Goal: Information Seeking & Learning: Learn about a topic

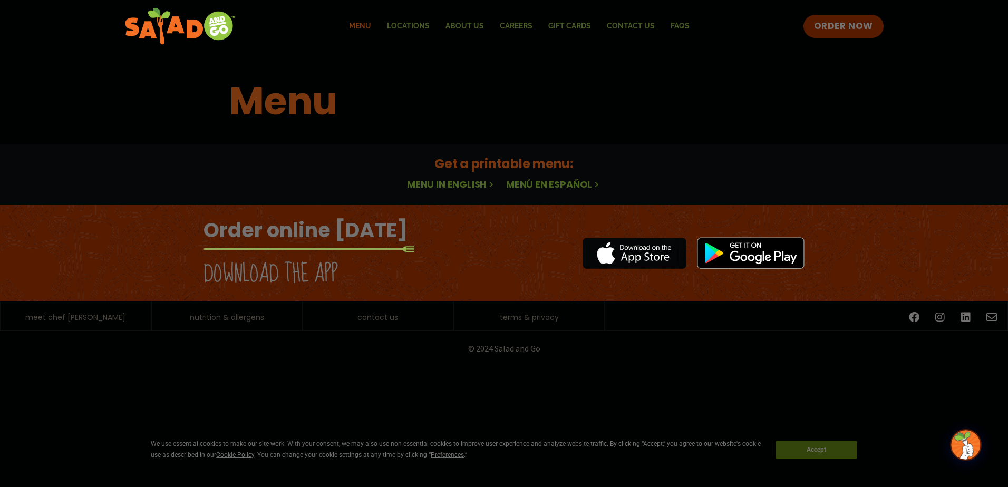
click at [473, 182] on link "Menu in English" at bounding box center [451, 184] width 89 height 13
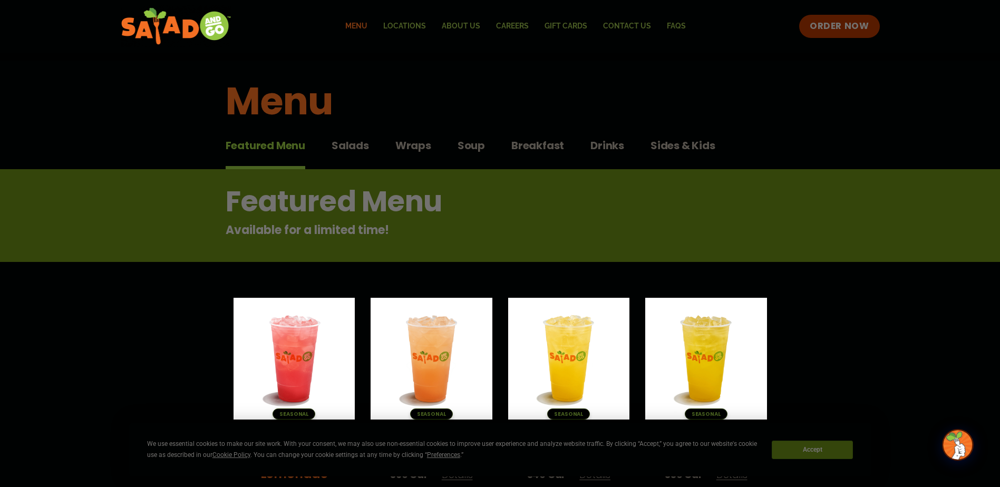
click at [423, 155] on button "Wraps Wraps" at bounding box center [413, 154] width 36 height 32
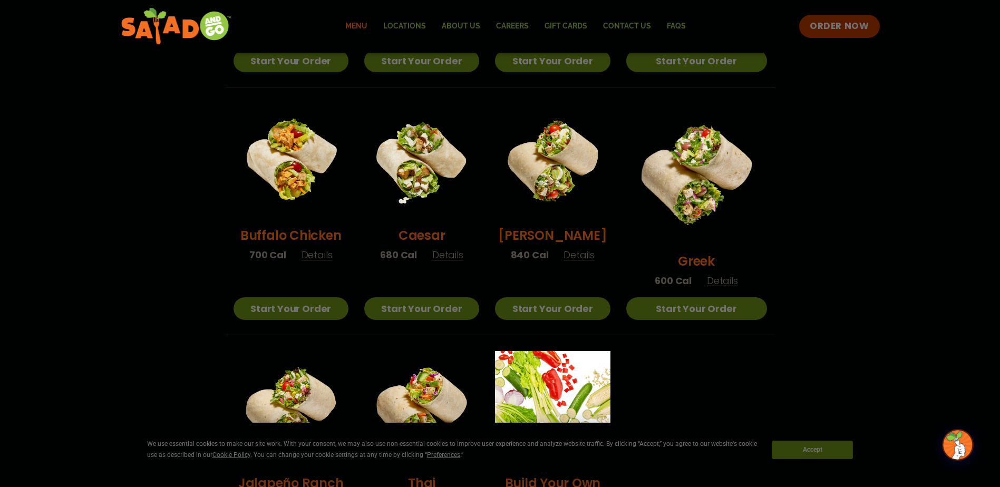
scroll to position [474, 0]
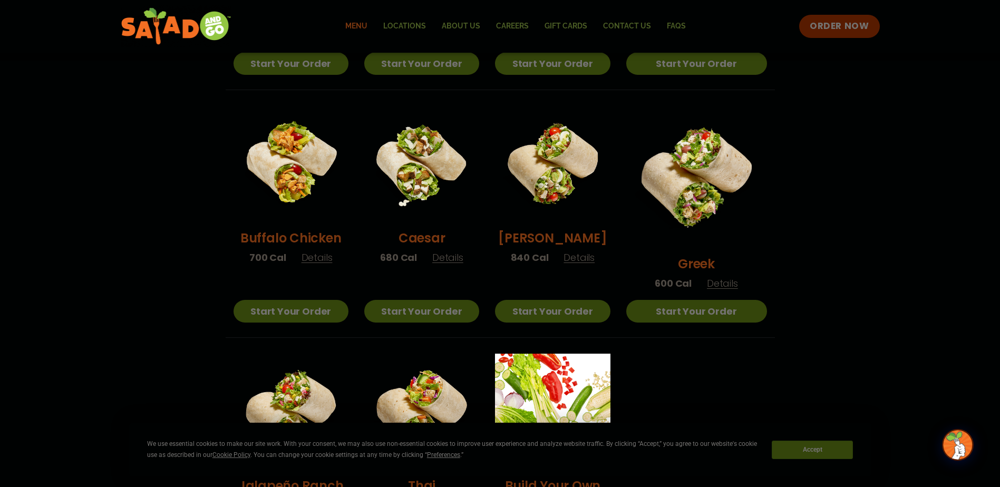
click at [734, 277] on span "Details" at bounding box center [722, 283] width 31 height 13
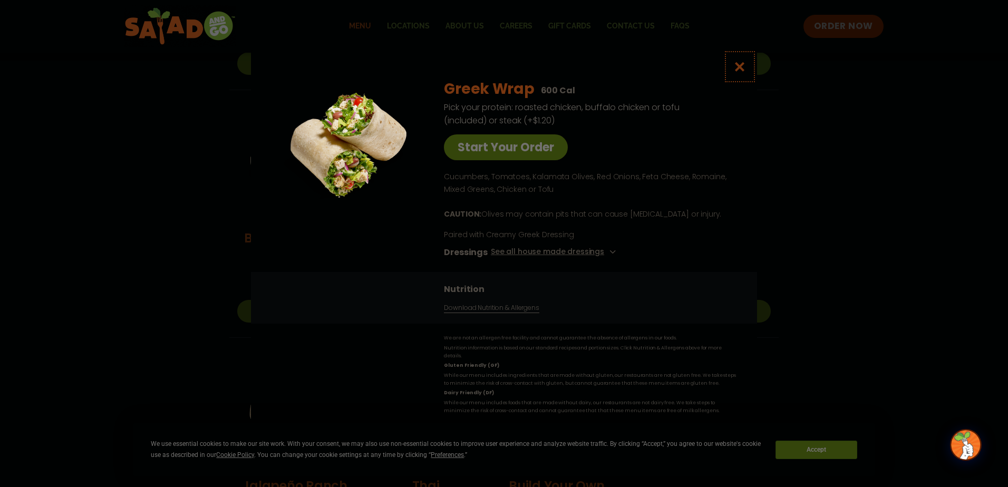
click at [741, 70] on icon "Close modal" at bounding box center [739, 66] width 13 height 11
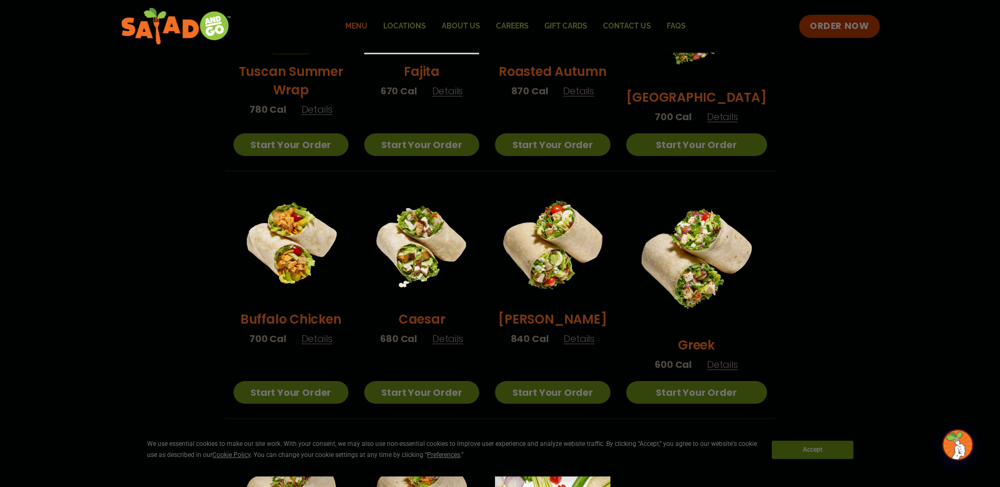
scroll to position [264, 0]
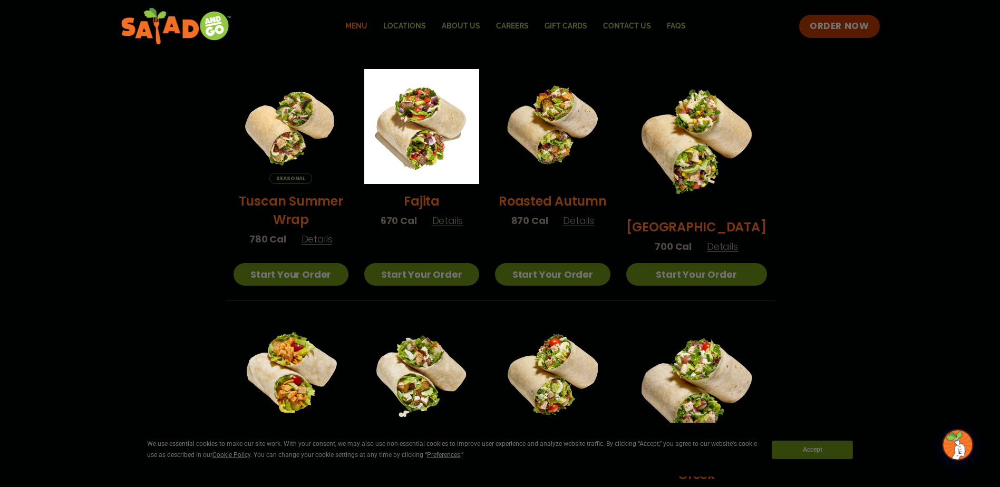
click at [594, 227] on span "Details" at bounding box center [578, 220] width 31 height 13
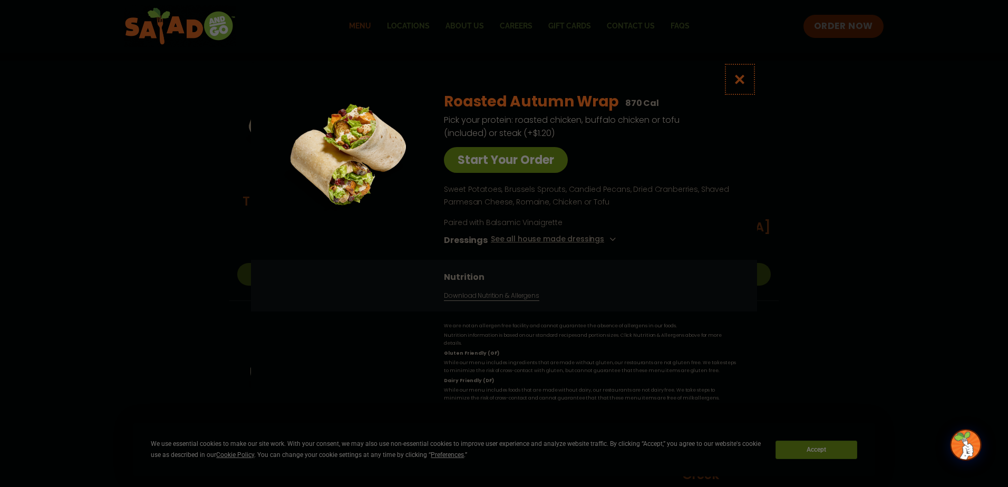
click at [743, 82] on icon "Close modal" at bounding box center [739, 79] width 13 height 11
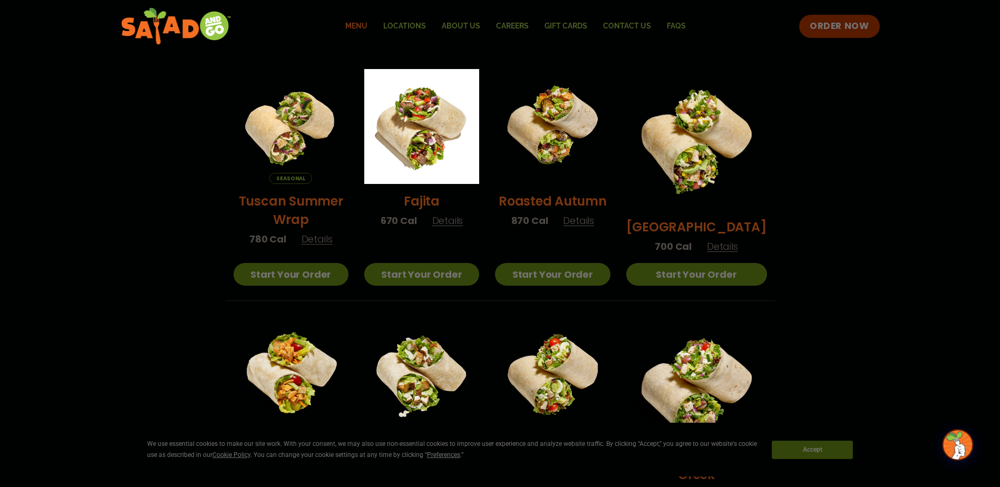
click at [460, 227] on span "Details" at bounding box center [447, 220] width 31 height 13
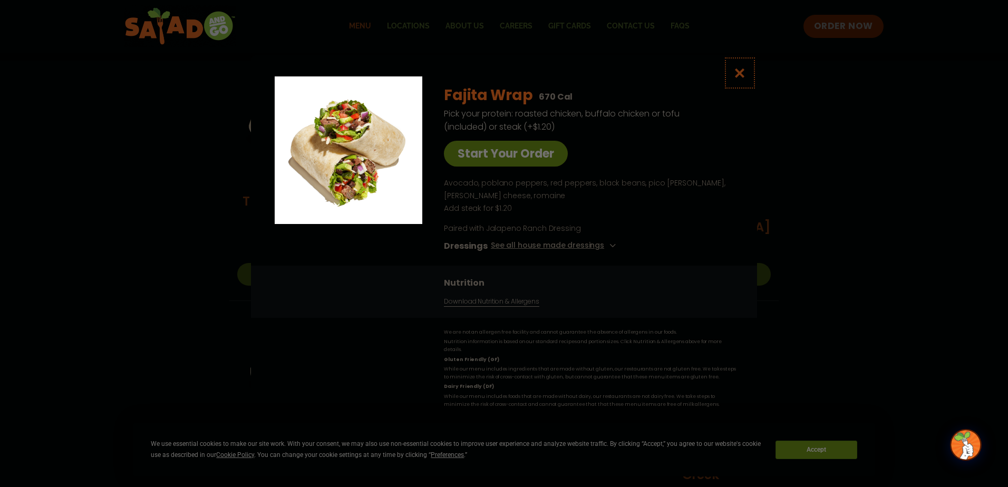
click at [743, 79] on icon "Close modal" at bounding box center [739, 72] width 13 height 11
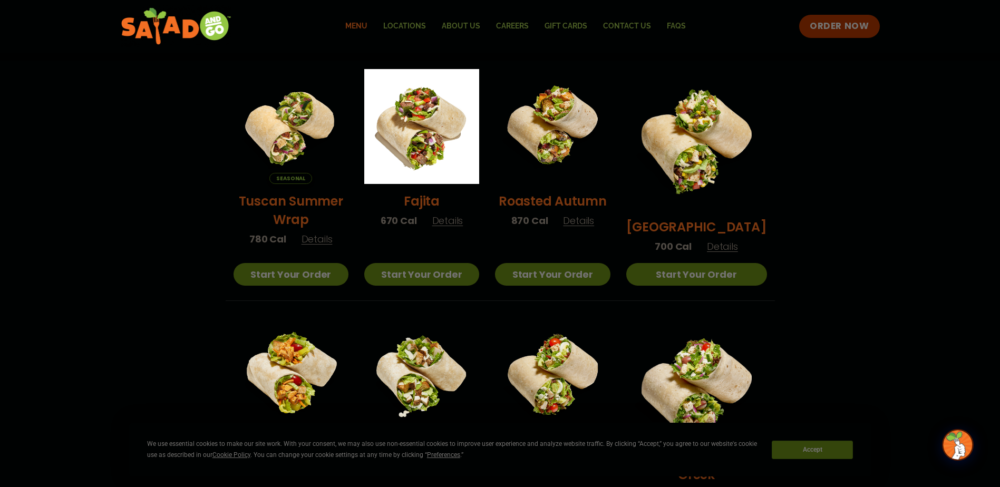
click at [316, 246] on span "Details" at bounding box center [317, 238] width 31 height 13
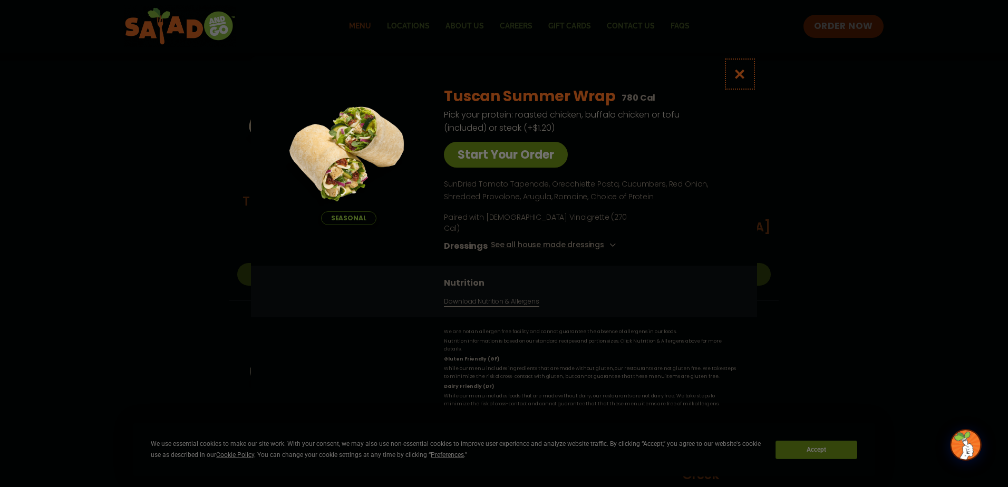
click at [742, 80] on icon "Close modal" at bounding box center [739, 74] width 13 height 11
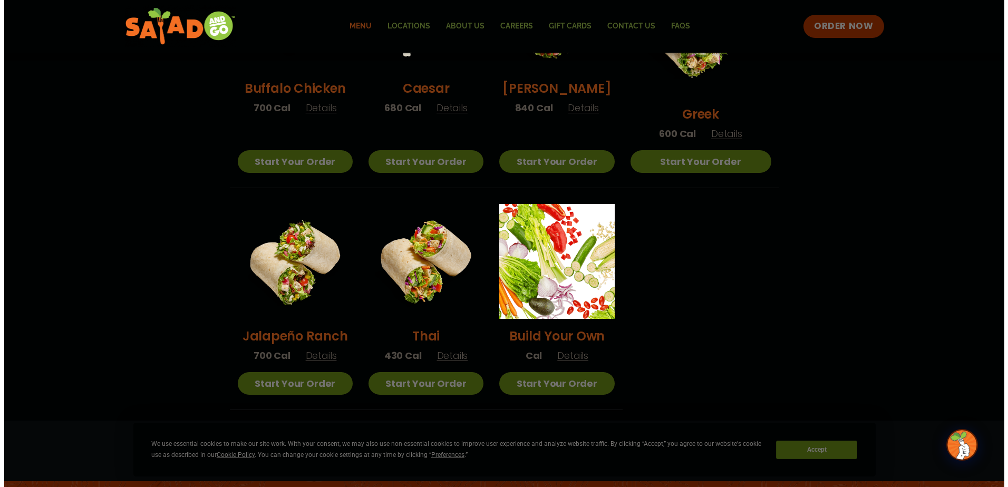
scroll to position [633, 0]
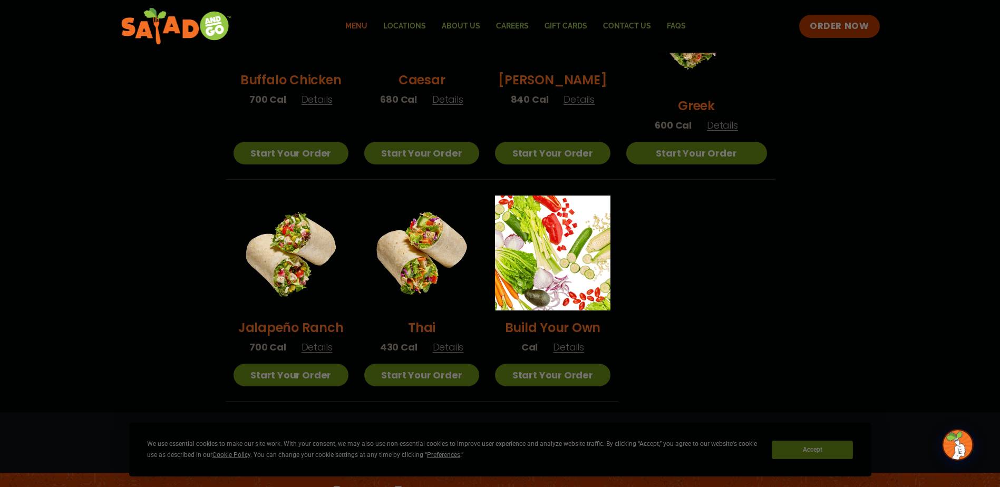
click at [464, 341] on span "Details" at bounding box center [448, 347] width 31 height 13
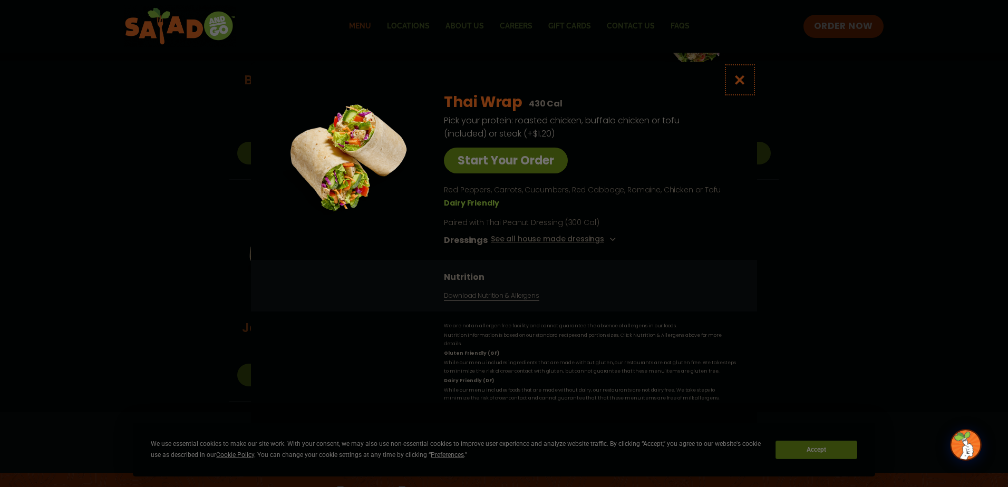
click at [740, 85] on icon "Close modal" at bounding box center [739, 79] width 13 height 11
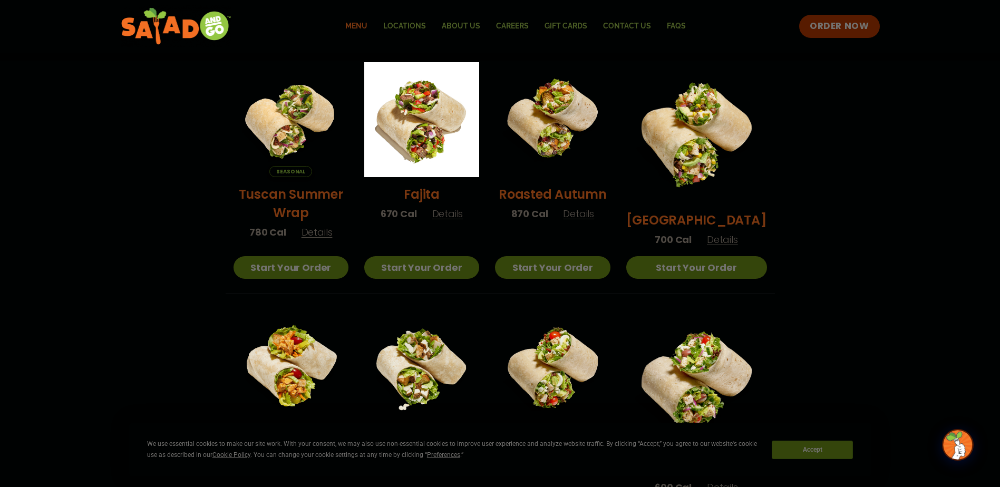
scroll to position [323, 0]
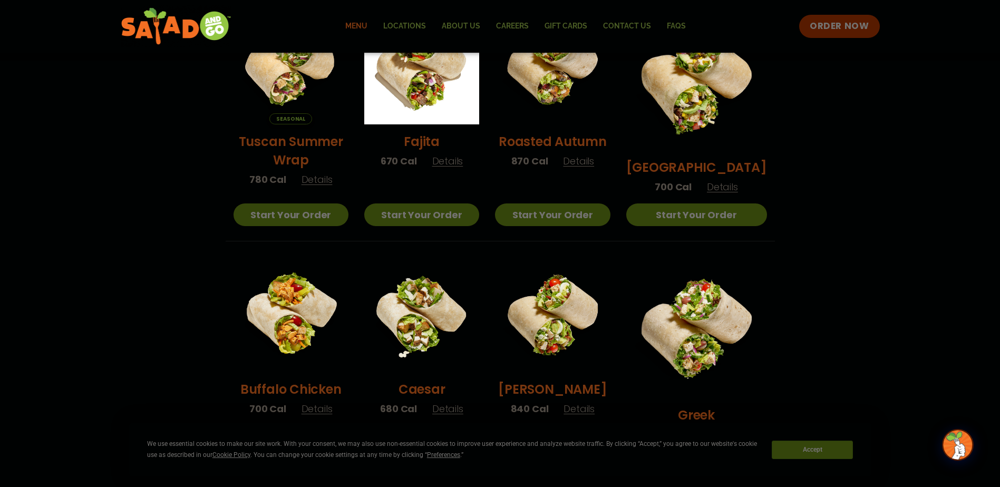
click at [732, 428] on span "Details" at bounding box center [722, 434] width 31 height 13
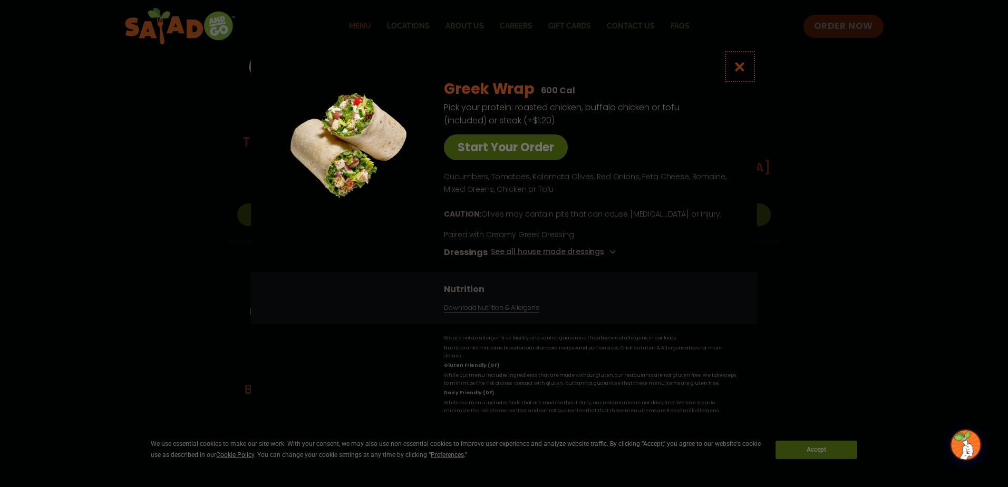
click at [744, 72] on icon "Close modal" at bounding box center [739, 66] width 13 height 11
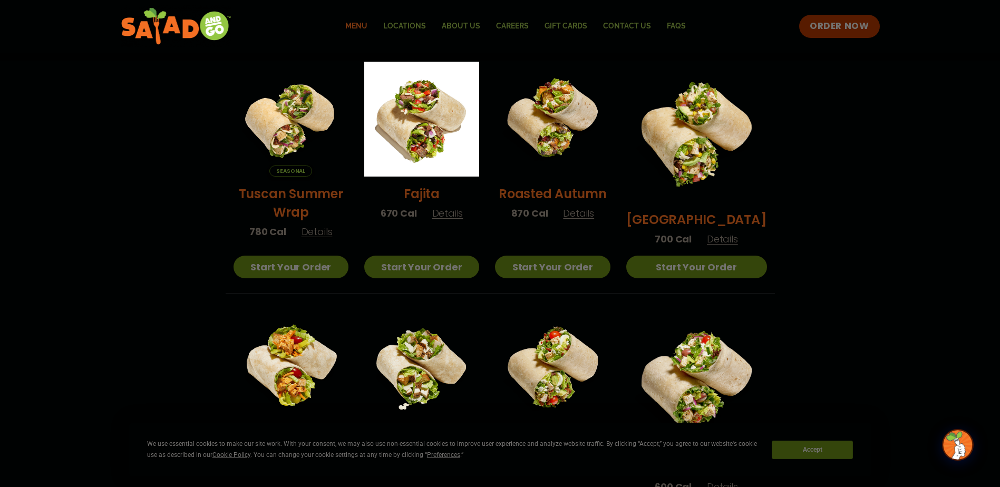
scroll to position [270, 0]
click at [590, 217] on span "Details" at bounding box center [578, 213] width 31 height 13
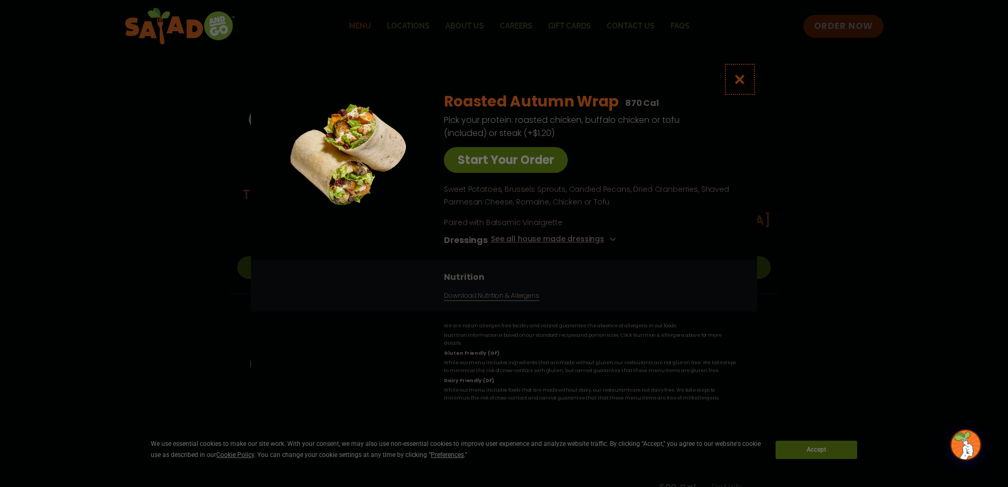
click at [742, 82] on icon "Close modal" at bounding box center [739, 79] width 13 height 11
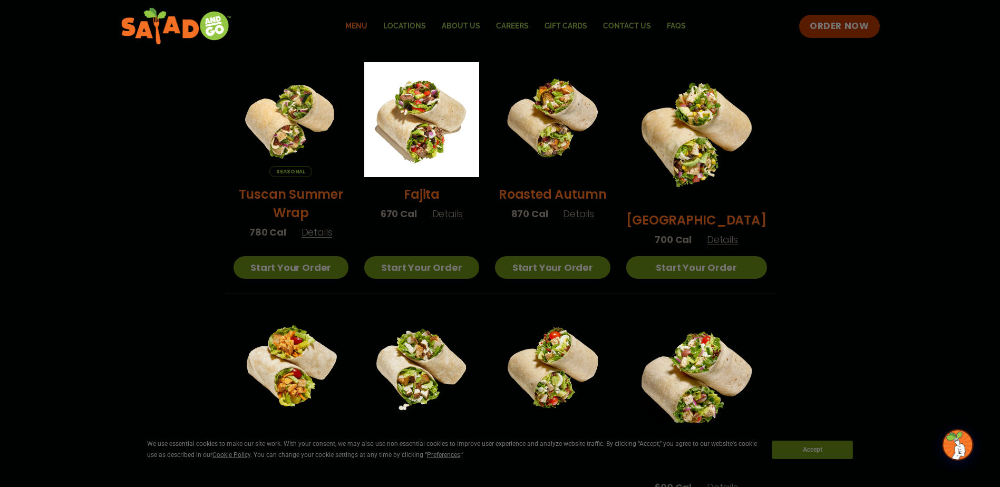
click at [463, 217] on span "Details" at bounding box center [447, 213] width 31 height 13
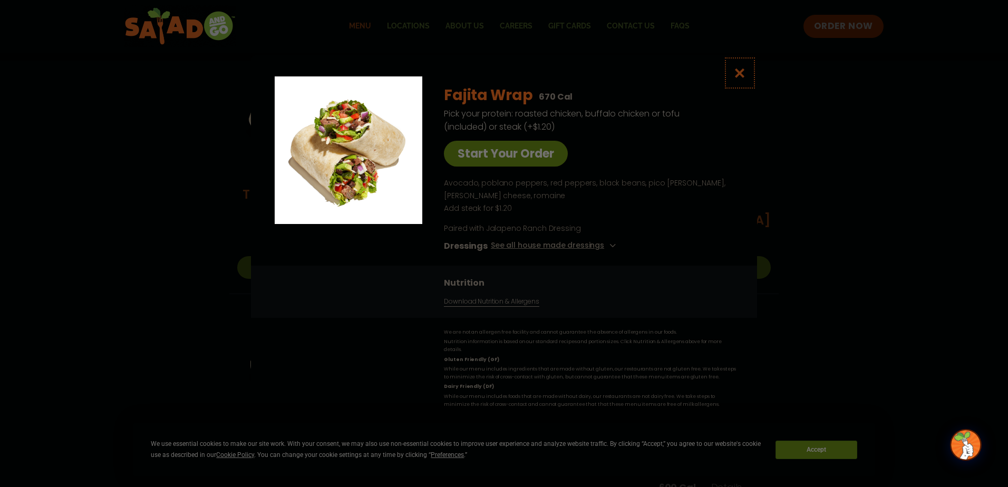
click at [743, 79] on icon "Close modal" at bounding box center [739, 72] width 13 height 11
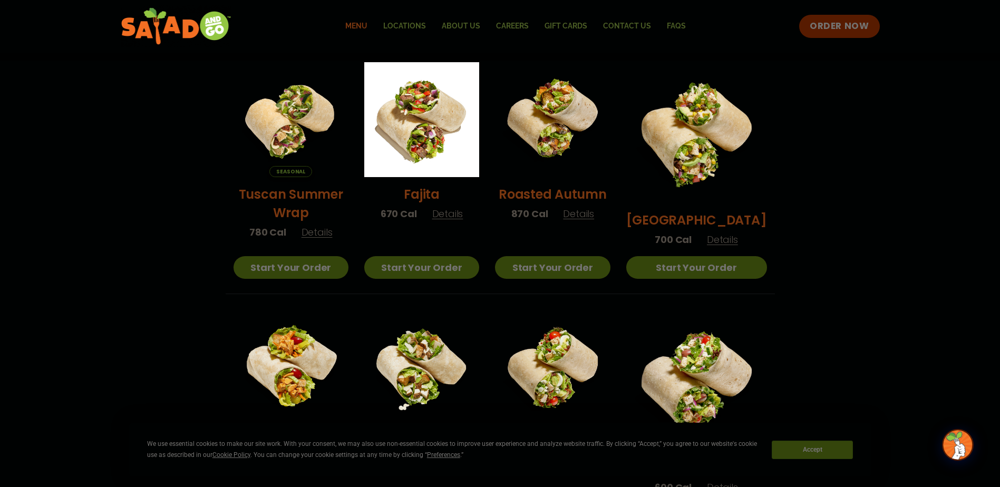
click at [459, 220] on span "Details" at bounding box center [447, 213] width 31 height 13
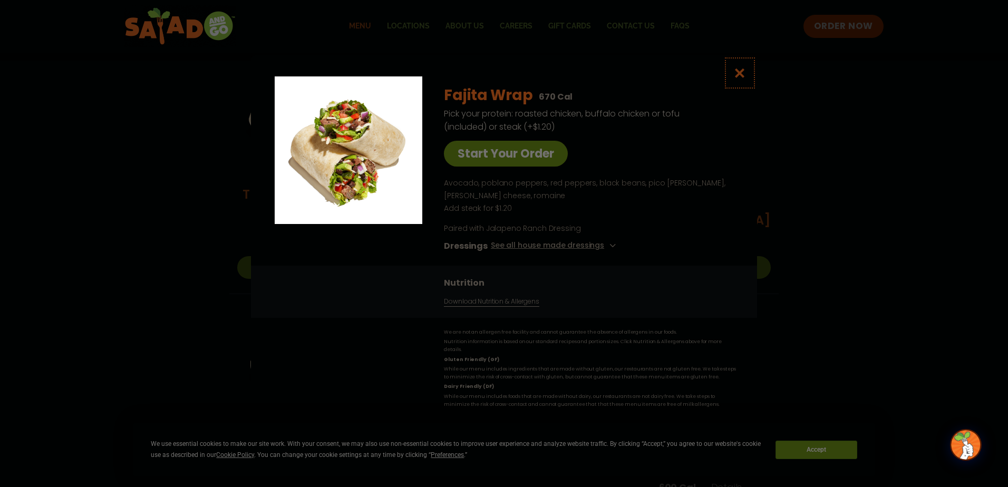
click at [744, 76] on icon "Close modal" at bounding box center [739, 72] width 13 height 11
